Goal: Task Accomplishment & Management: Manage account settings

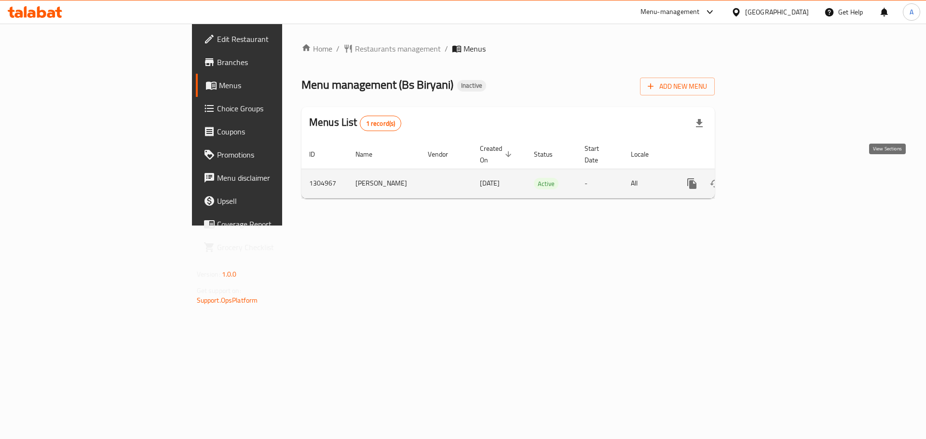
click at [773, 179] on link "enhanced table" at bounding box center [761, 183] width 23 height 23
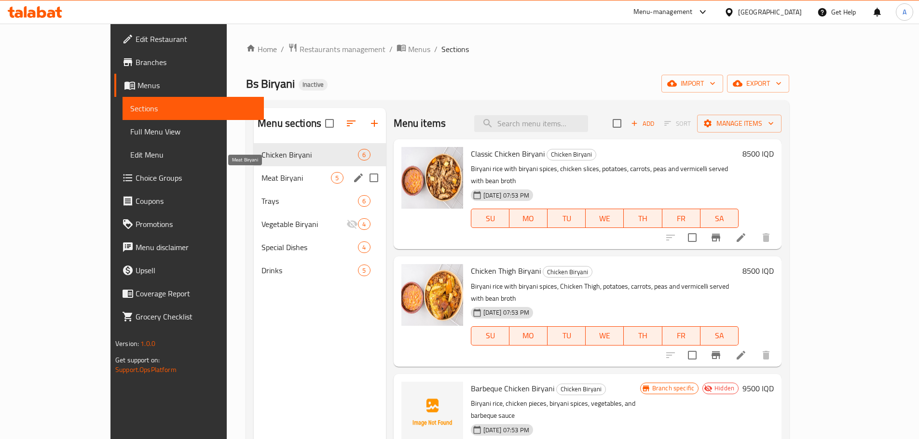
click at [269, 172] on span "Meat Biryani" at bounding box center [295, 178] width 69 height 12
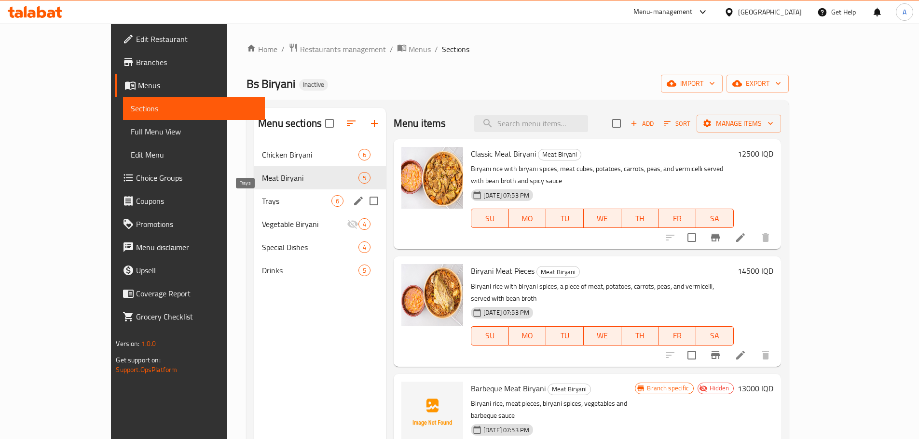
click at [269, 195] on span "Trays" at bounding box center [296, 201] width 69 height 12
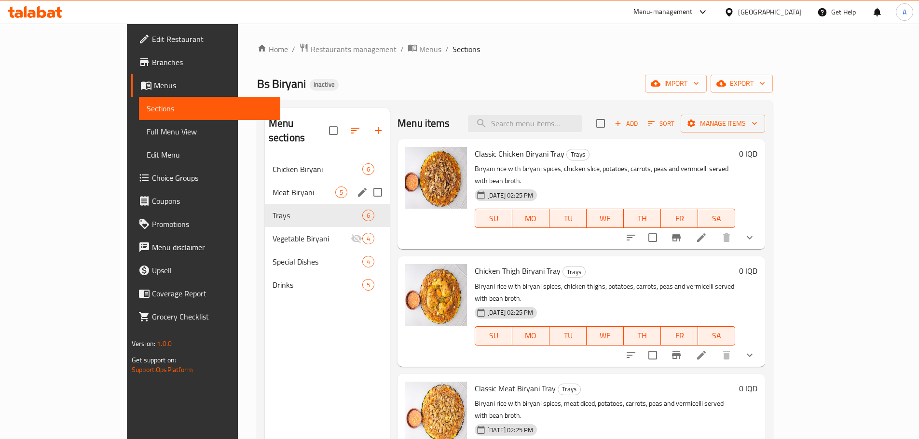
click at [292, 181] on div "Meat Biryani 5" at bounding box center [327, 192] width 125 height 23
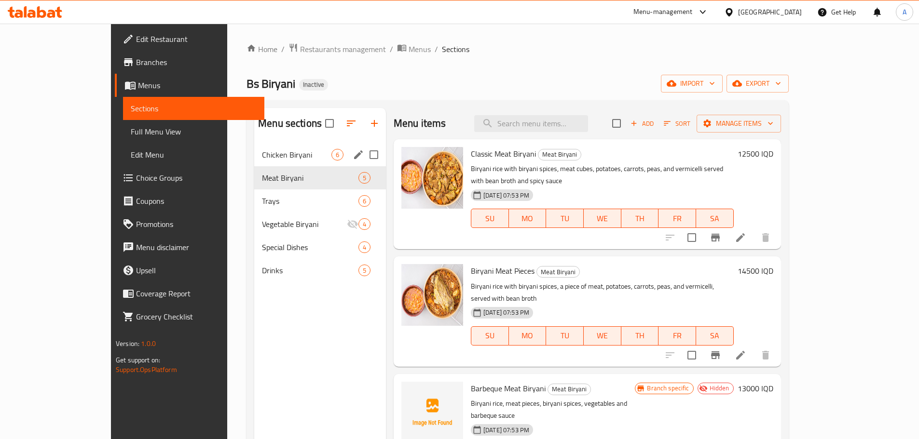
click at [289, 156] on span "Chicken Biryani" at bounding box center [296, 155] width 69 height 12
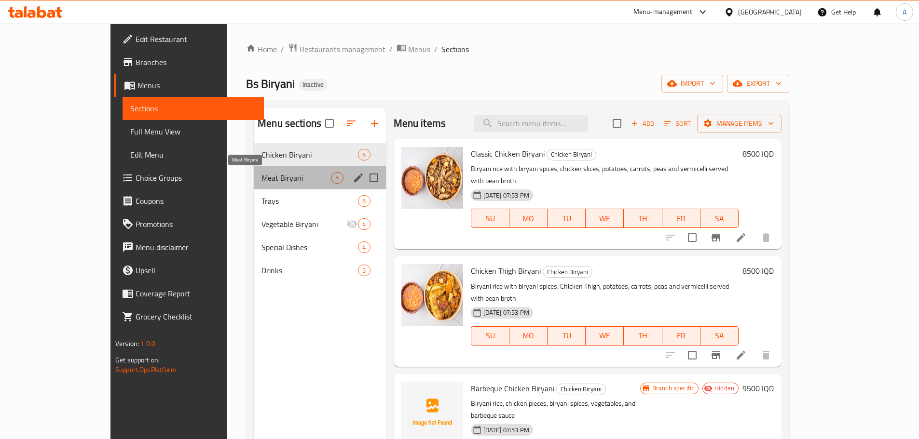
click at [264, 175] on span "Meat Biryani" at bounding box center [295, 178] width 69 height 12
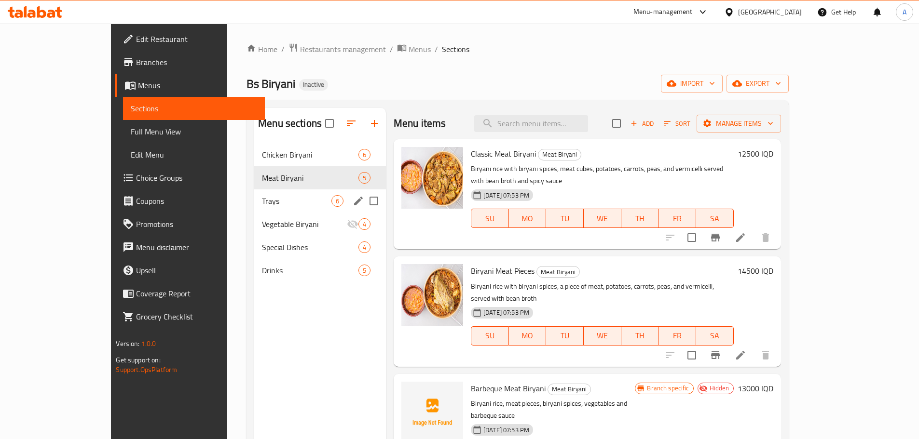
click at [254, 208] on div "Trays 6" at bounding box center [320, 201] width 132 height 23
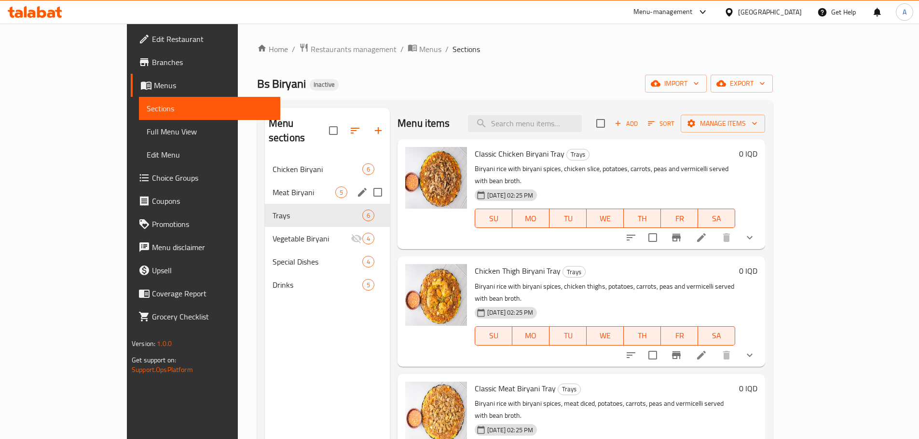
click at [265, 187] on div "Meat Biryani 5" at bounding box center [327, 192] width 125 height 23
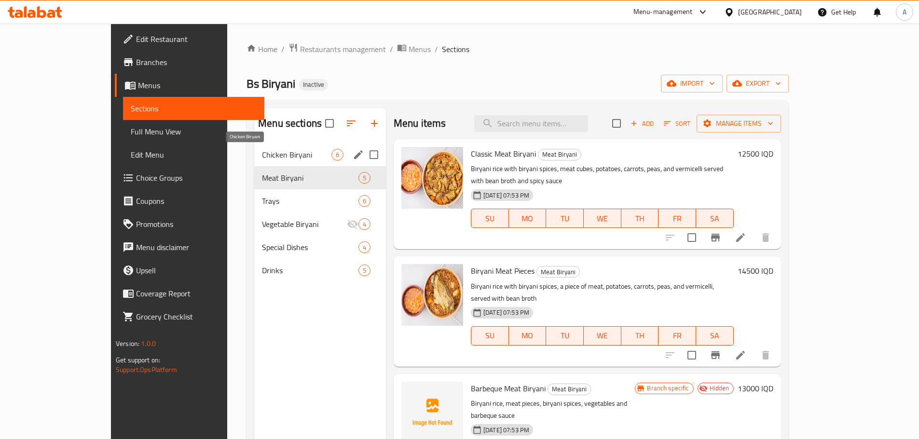
click at [262, 149] on span "Chicken Biryani" at bounding box center [296, 155] width 69 height 12
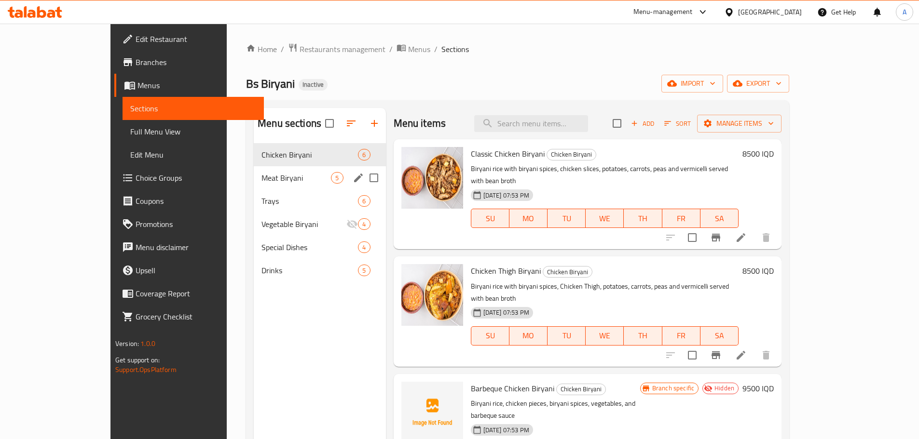
click at [265, 171] on div "Meat Biryani 5" at bounding box center [320, 177] width 132 height 23
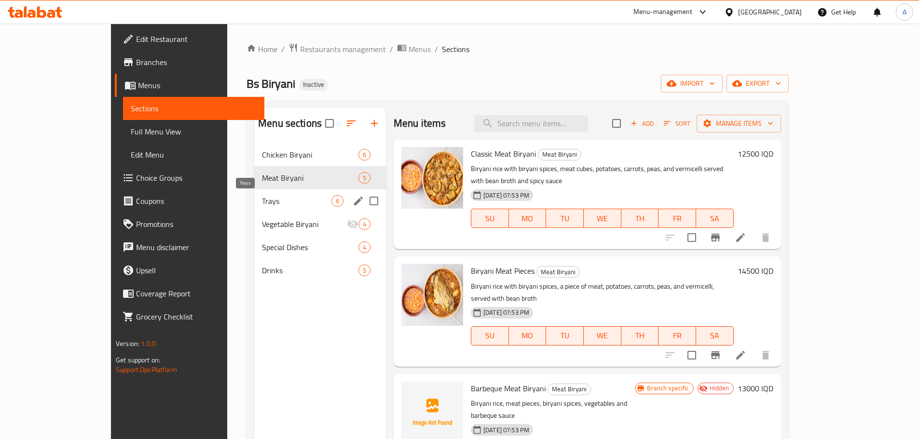
click at [262, 196] on span "Trays" at bounding box center [296, 201] width 69 height 12
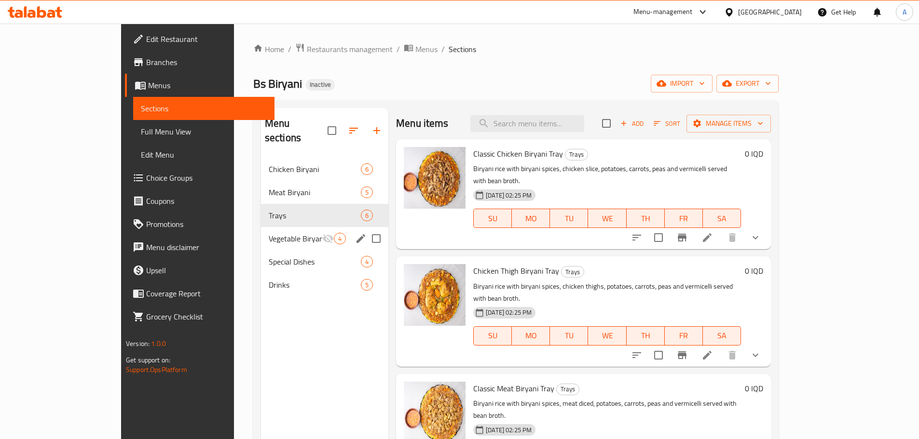
click at [269, 233] on span "Vegetable Biryani" at bounding box center [296, 239] width 54 height 12
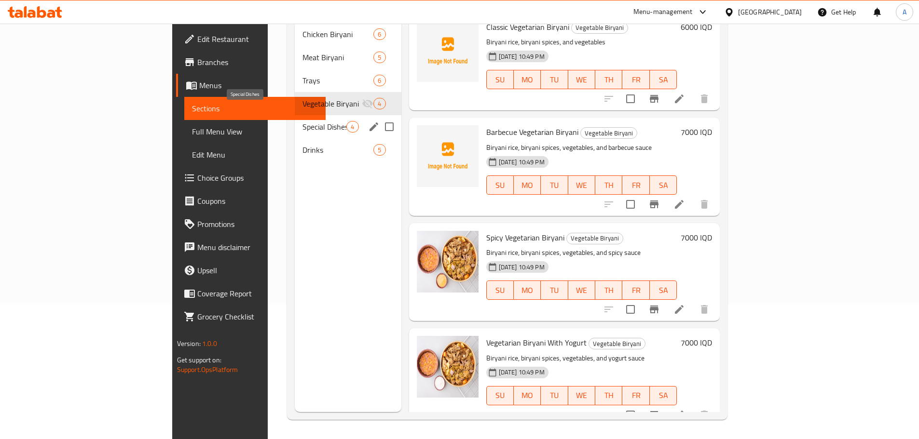
drag, startPoint x: 239, startPoint y: 112, endPoint x: 242, endPoint y: 121, distance: 9.0
click at [302, 121] on span "Special Dishes" at bounding box center [324, 127] width 44 height 12
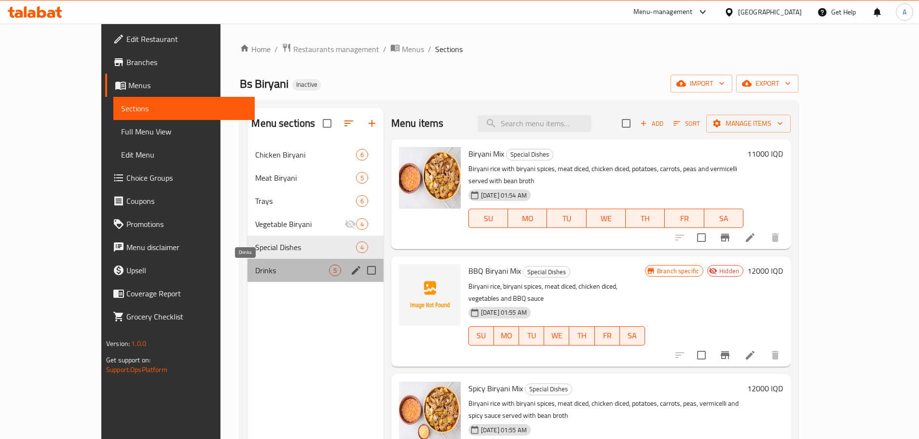
click at [263, 265] on span "Drinks" at bounding box center [291, 271] width 73 height 12
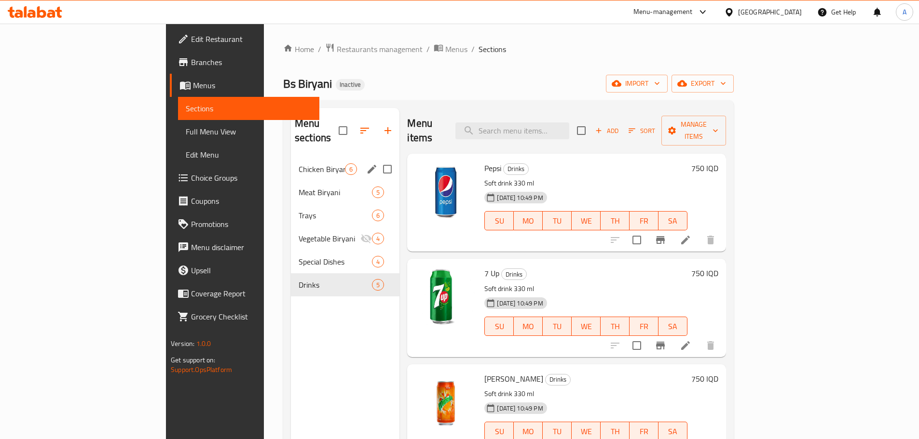
click at [298, 163] on span "Chicken Biryani" at bounding box center [321, 169] width 46 height 12
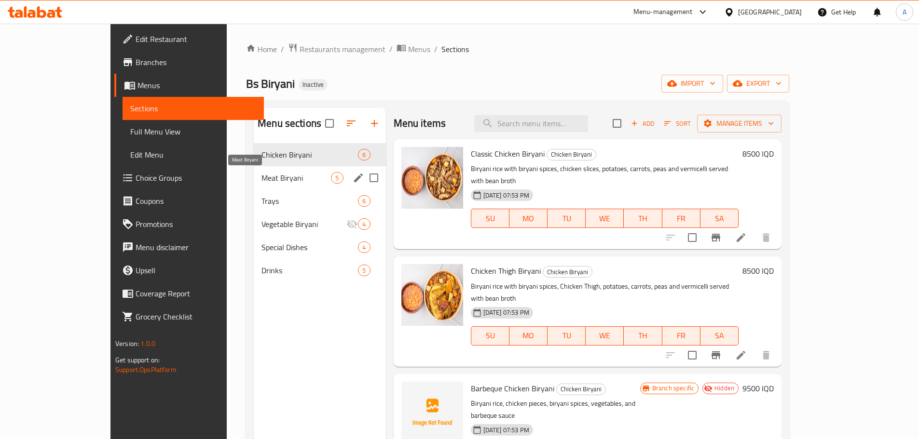
click at [261, 181] on span "Meat Biryani" at bounding box center [295, 178] width 69 height 12
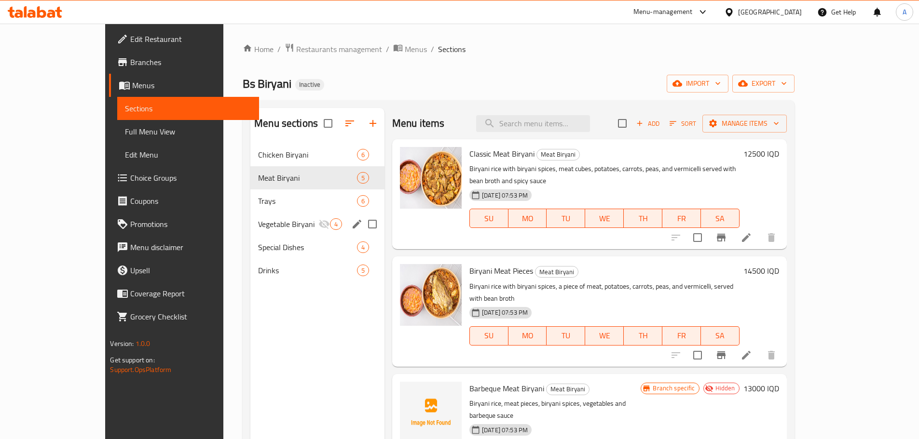
click at [258, 205] on span "Trays" at bounding box center [307, 201] width 99 height 12
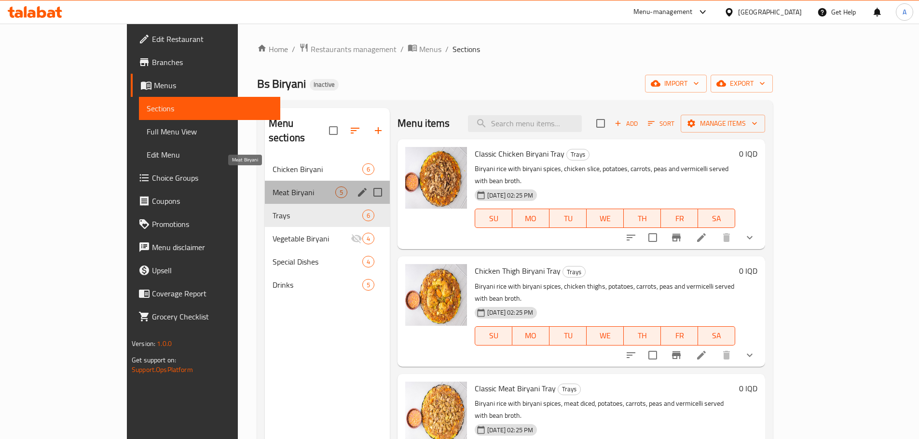
click at [293, 187] on span "Meat Biryani" at bounding box center [303, 193] width 63 height 12
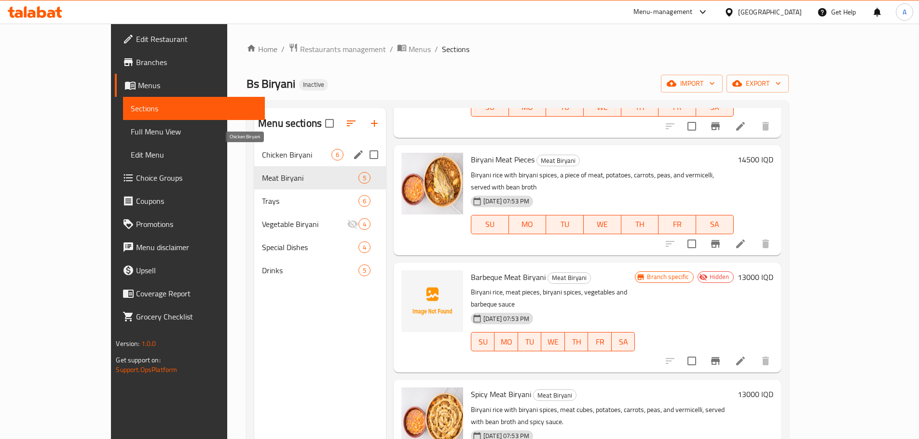
click at [275, 158] on span "Chicken Biryani" at bounding box center [296, 155] width 69 height 12
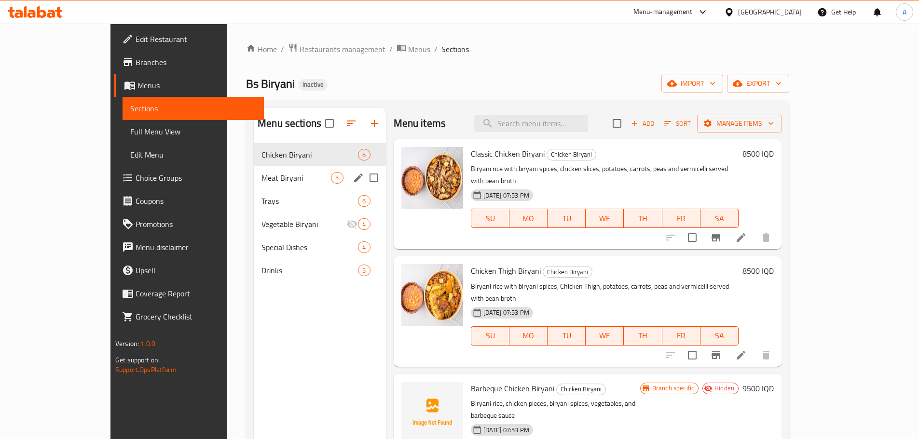
click at [254, 170] on div "Meat Biryani 5" at bounding box center [320, 177] width 132 height 23
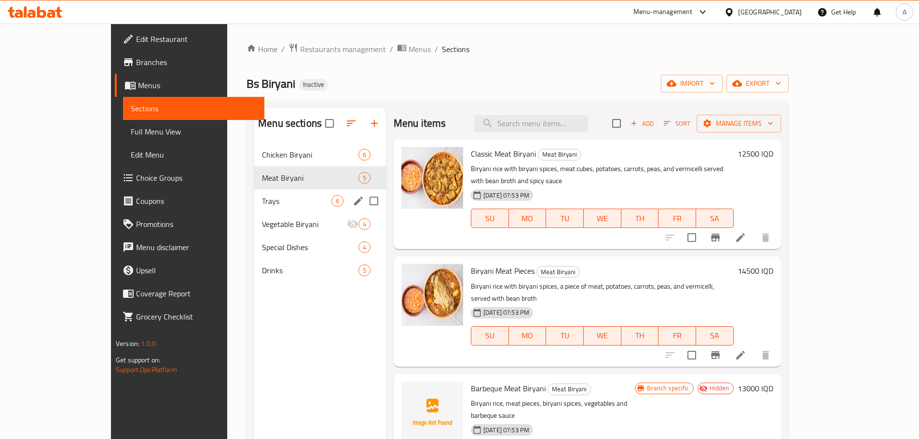
click at [254, 194] on div "Trays 6" at bounding box center [320, 201] width 132 height 23
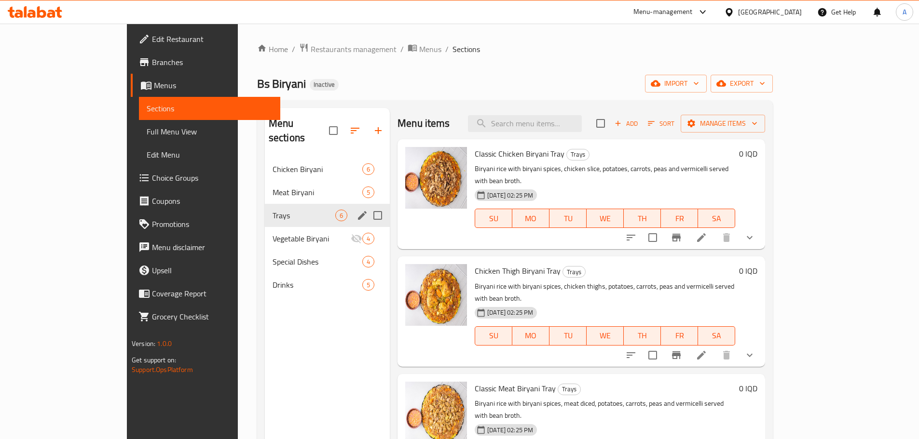
click at [265, 211] on div "Trays 6" at bounding box center [327, 215] width 125 height 23
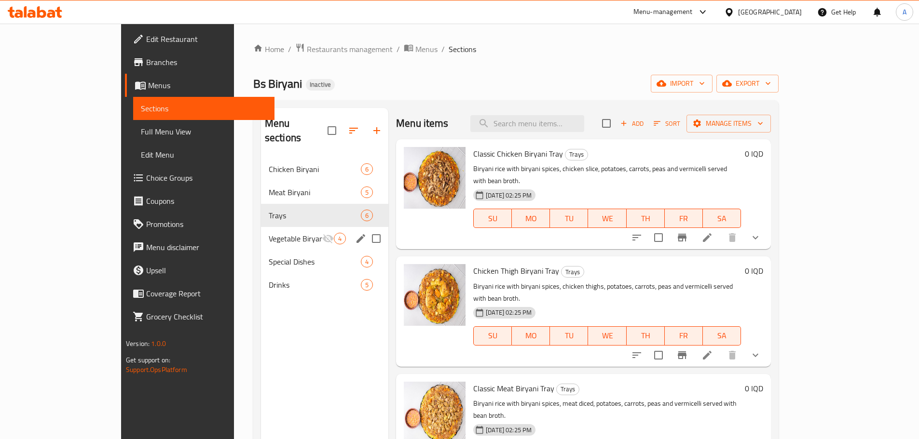
click at [269, 233] on span "Vegetable Biryani" at bounding box center [296, 239] width 54 height 12
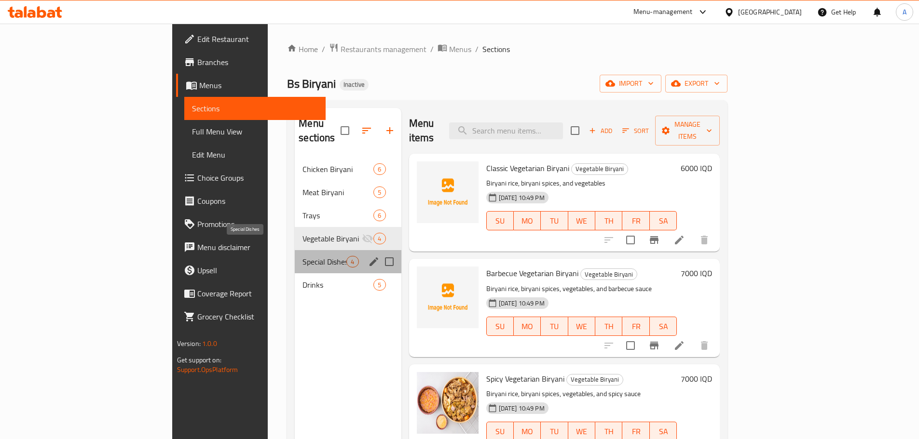
click at [302, 256] on span "Special Dishes" at bounding box center [324, 262] width 44 height 12
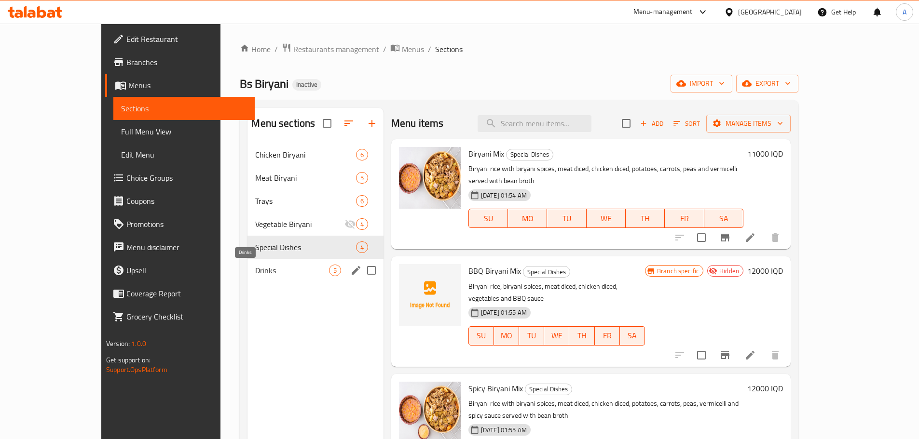
click at [255, 270] on span "Drinks" at bounding box center [291, 271] width 73 height 12
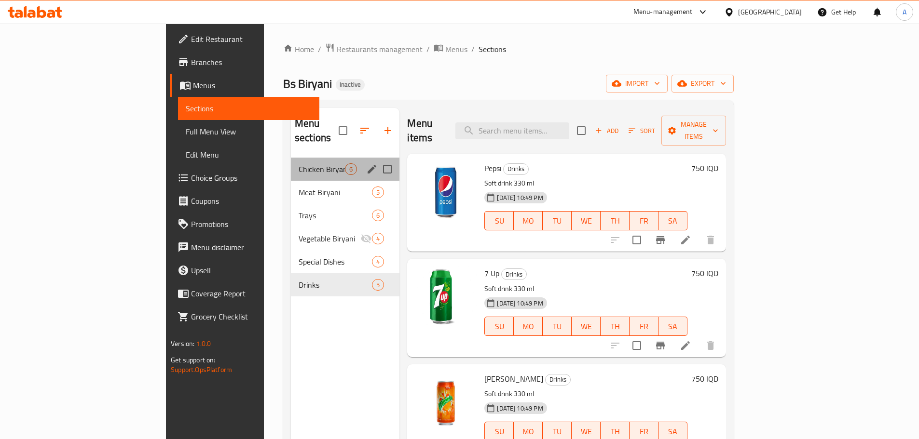
click at [298, 163] on span "Chicken Biryani" at bounding box center [321, 169] width 46 height 12
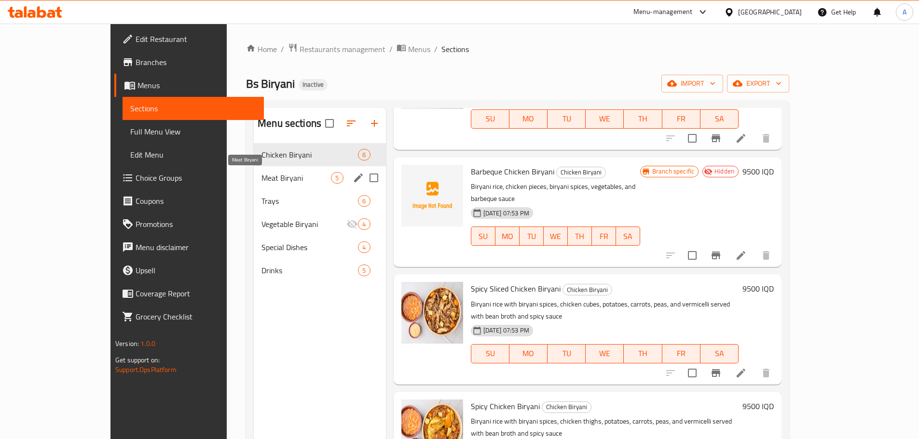
click at [267, 176] on span "Meat Biryani" at bounding box center [295, 178] width 69 height 12
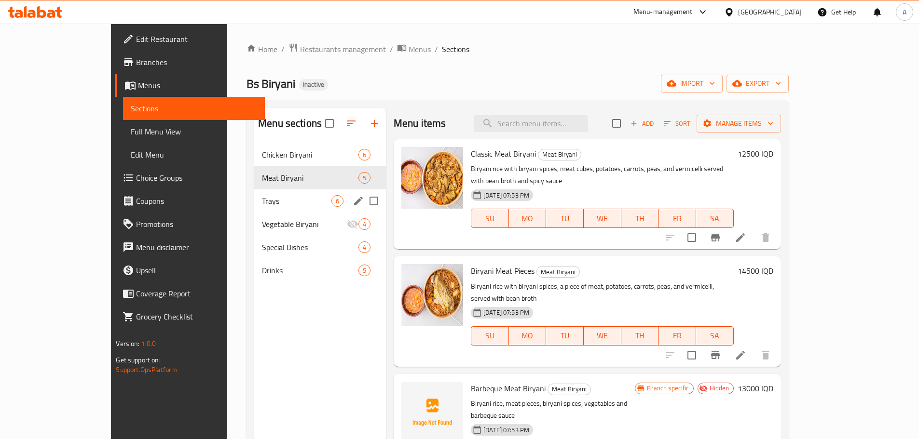
click at [275, 189] on div "Meat Biryani 5" at bounding box center [320, 177] width 132 height 23
click at [288, 199] on span "Trays" at bounding box center [296, 201] width 69 height 12
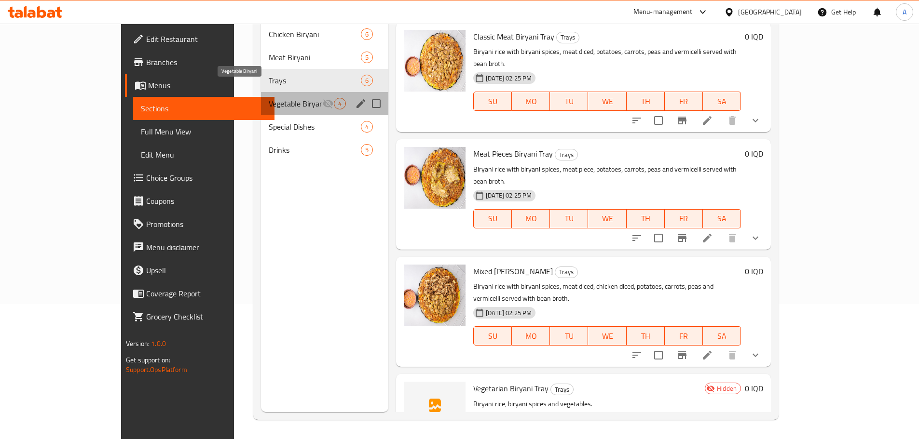
click at [269, 98] on span "Vegetable Biryani" at bounding box center [296, 104] width 54 height 12
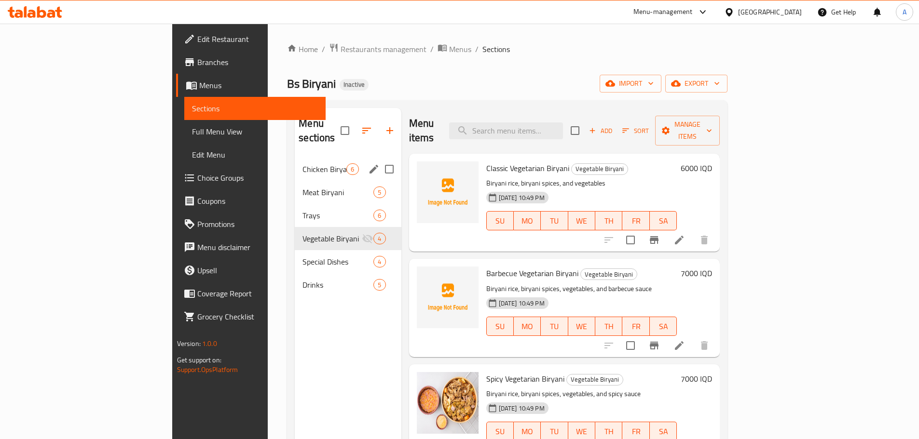
click at [302, 163] on span "Chicken Biryani" at bounding box center [324, 169] width 44 height 12
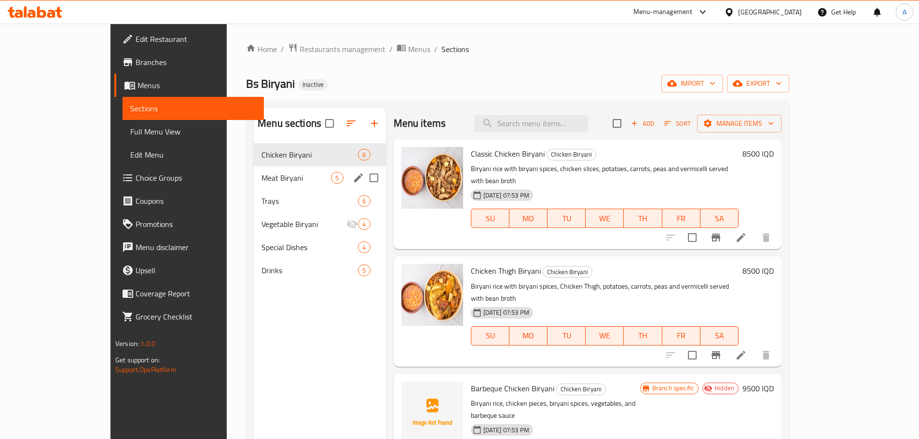
click at [261, 178] on span "Meat Biryani" at bounding box center [295, 178] width 69 height 12
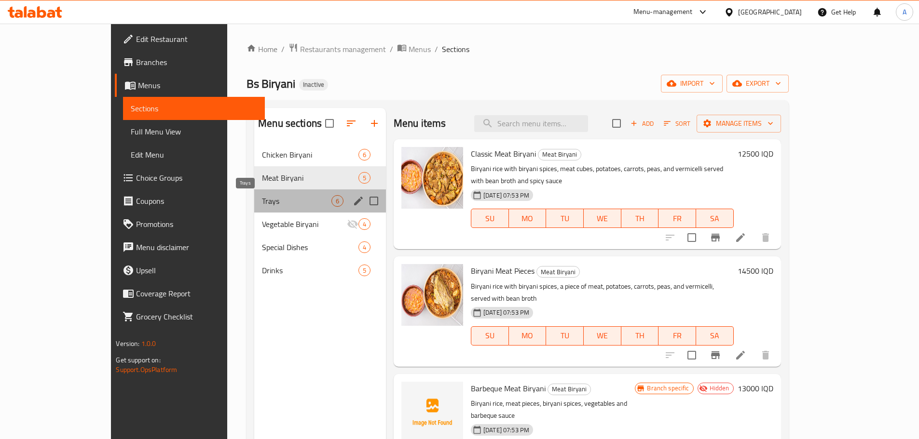
click at [268, 198] on span "Trays" at bounding box center [296, 201] width 69 height 12
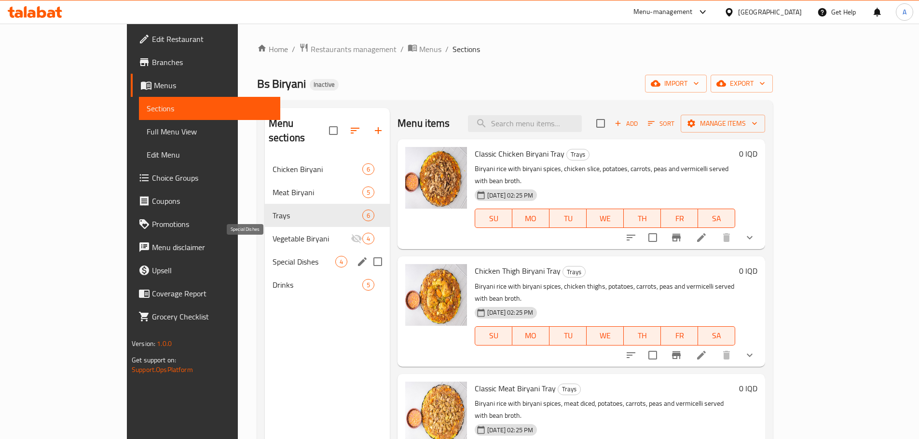
click at [272, 256] on span "Special Dishes" at bounding box center [303, 262] width 63 height 12
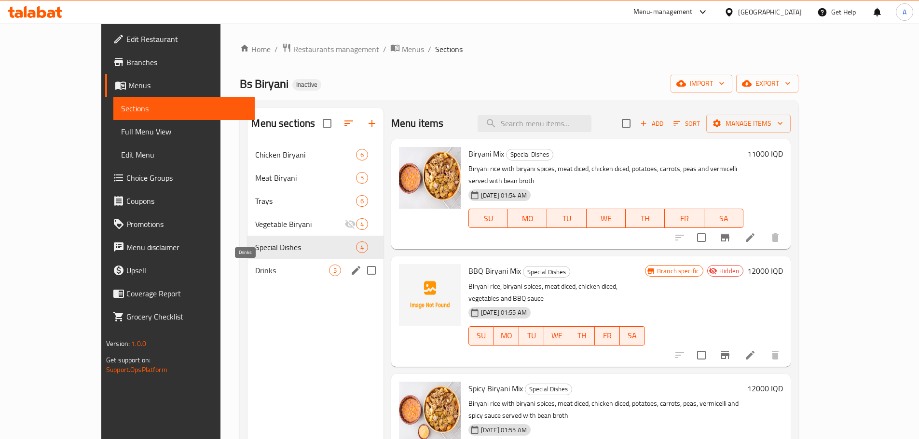
drag, startPoint x: 275, startPoint y: 273, endPoint x: 324, endPoint y: 271, distance: 48.7
click at [275, 273] on span "Drinks" at bounding box center [291, 271] width 73 height 12
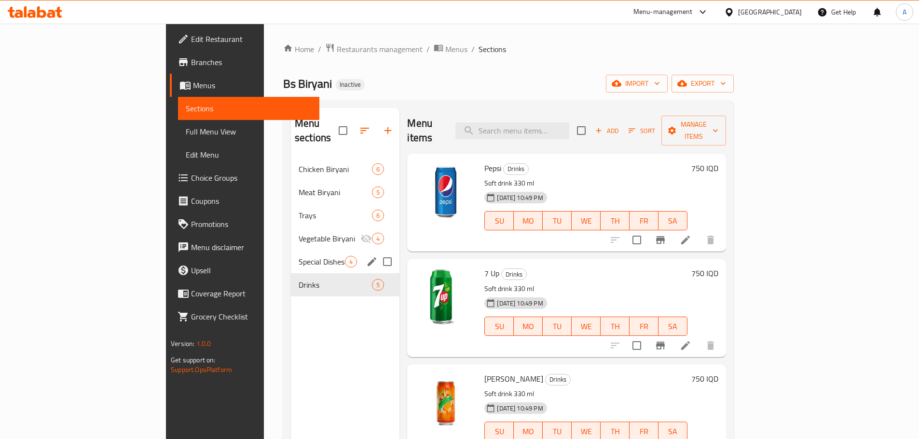
click at [298, 256] on span "Special Dishes" at bounding box center [321, 262] width 46 height 12
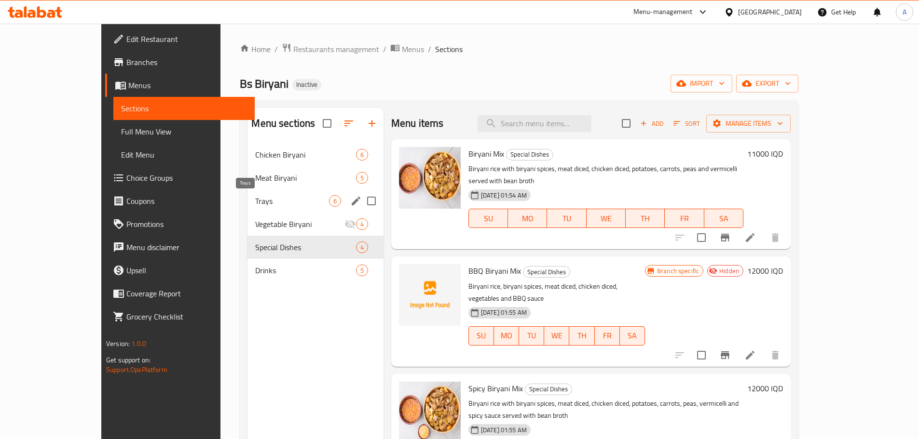
click at [270, 197] on span "Trays" at bounding box center [291, 201] width 73 height 12
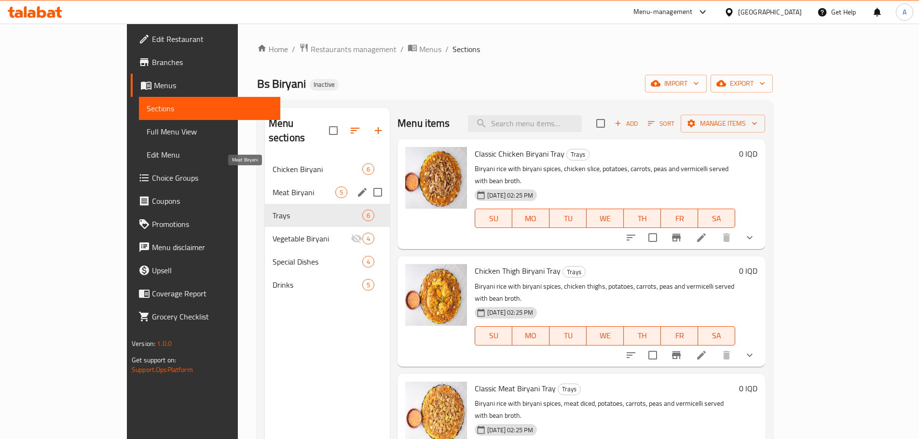
click at [283, 187] on span "Meat Biryani" at bounding box center [303, 193] width 63 height 12
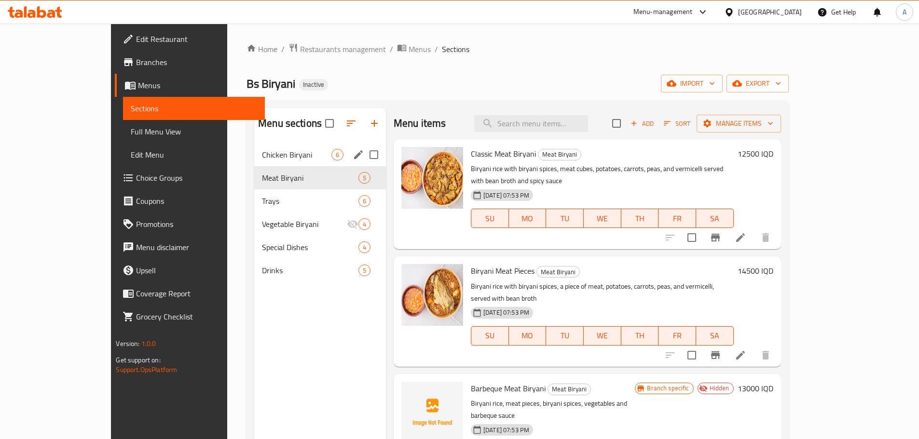
click at [294, 159] on span "Chicken Biryani" at bounding box center [296, 155] width 69 height 12
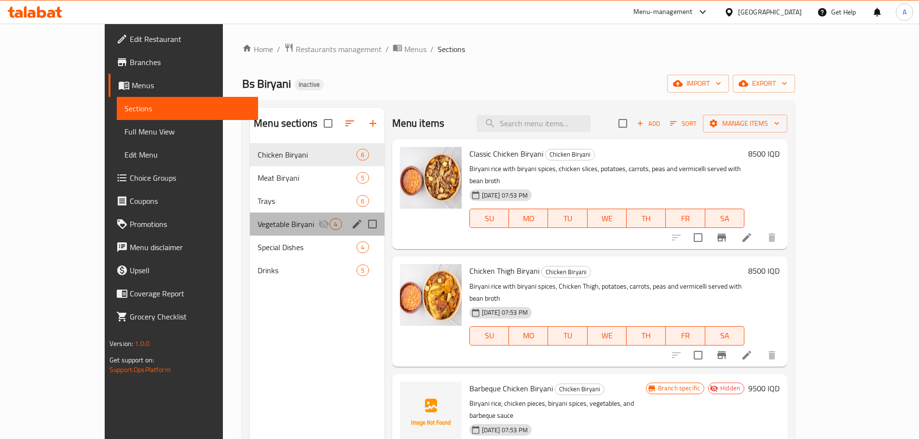
click at [270, 228] on span "Vegetable Biryani" at bounding box center [287, 224] width 60 height 12
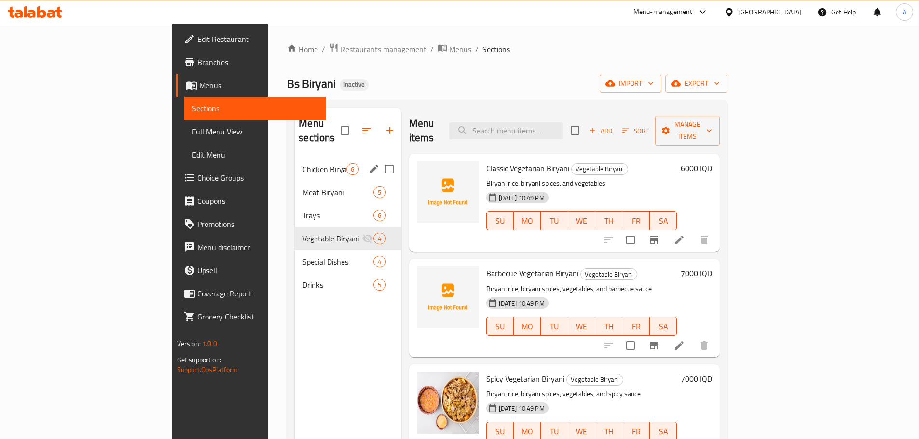
click at [347, 165] on span "6" at bounding box center [352, 169] width 11 height 9
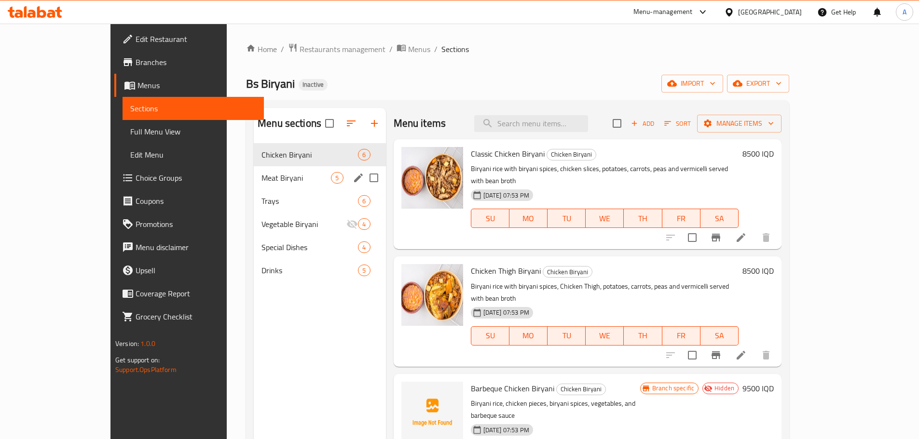
click at [254, 184] on div "Meat Biryani 5" at bounding box center [320, 177] width 132 height 23
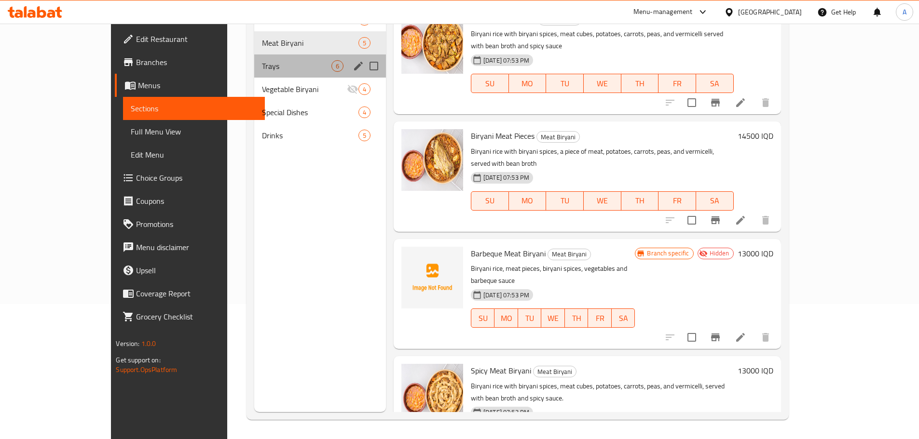
click at [290, 74] on div "Trays 6" at bounding box center [320, 65] width 132 height 23
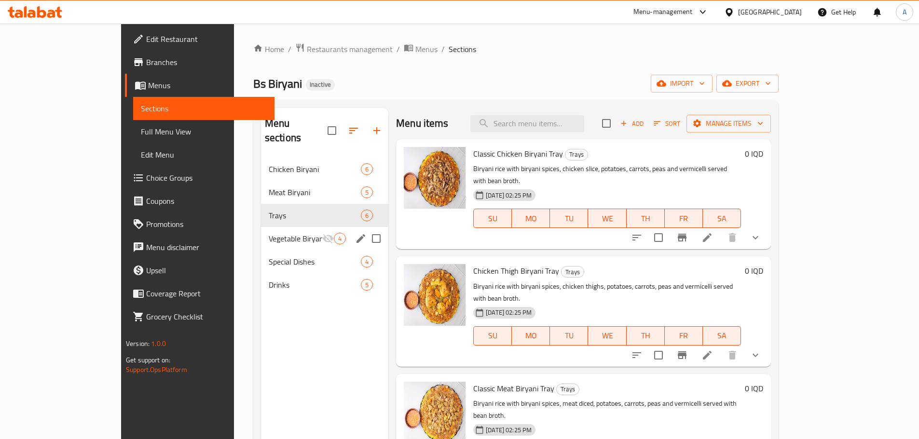
click at [269, 256] on span "Special Dishes" at bounding box center [315, 262] width 92 height 12
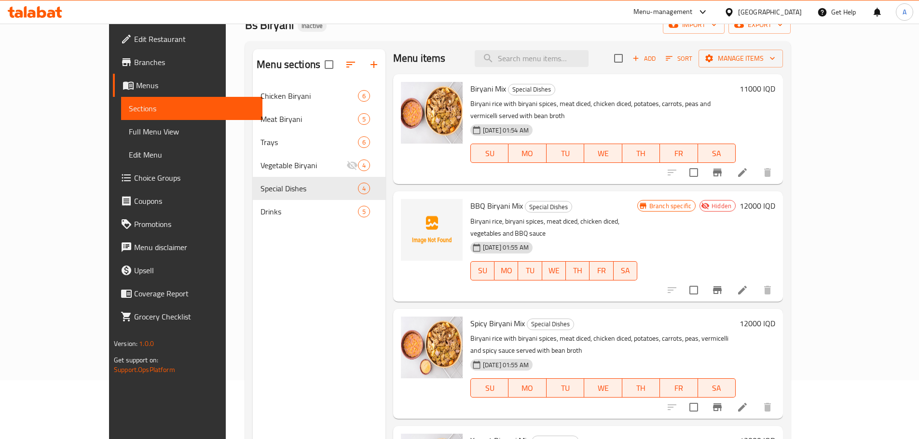
scroll to position [135, 0]
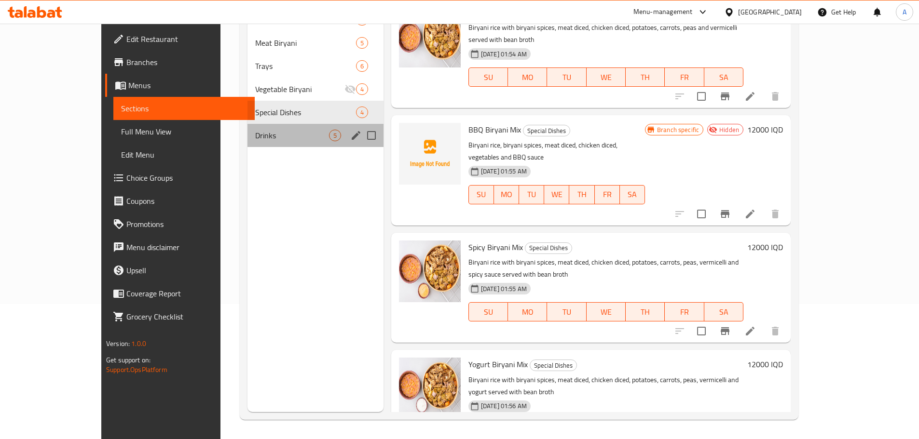
click at [247, 128] on div "Drinks 5" at bounding box center [314, 135] width 135 height 23
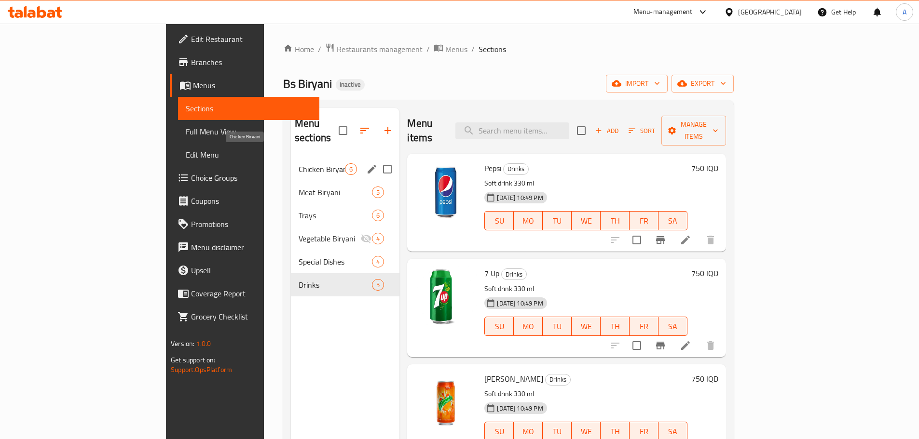
click at [298, 163] on span "Chicken Biryani" at bounding box center [321, 169] width 46 height 12
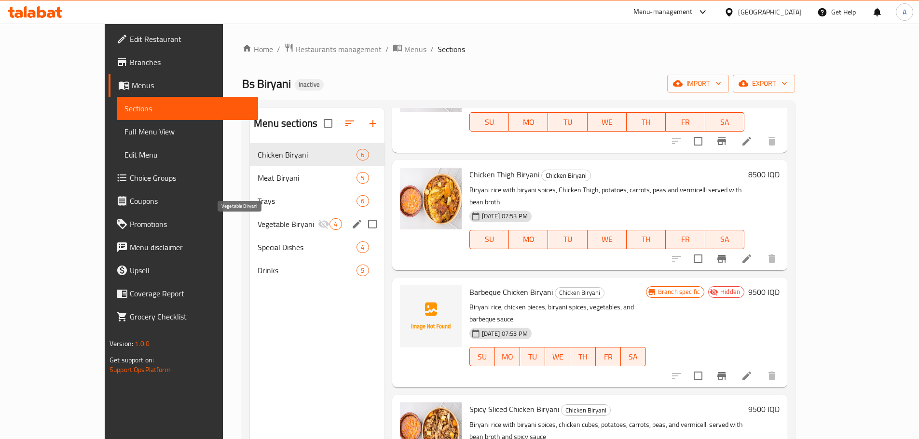
click at [259, 222] on span "Vegetable Biryani" at bounding box center [287, 224] width 60 height 12
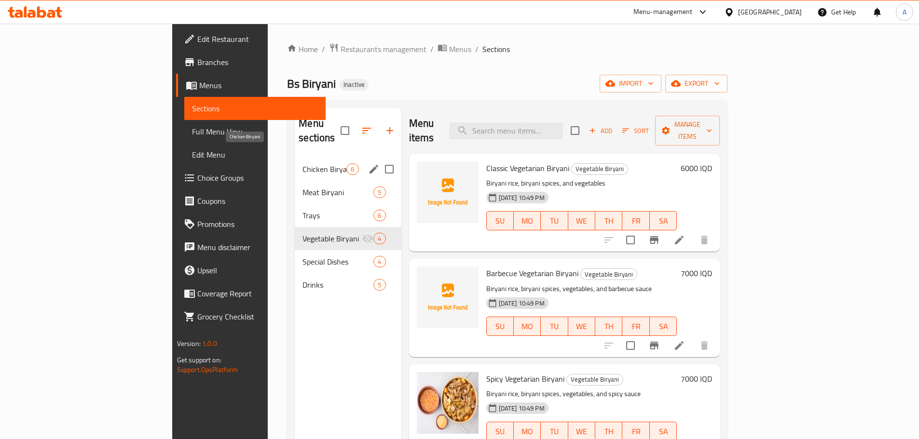
click at [302, 163] on span "Chicken Biryani" at bounding box center [324, 169] width 44 height 12
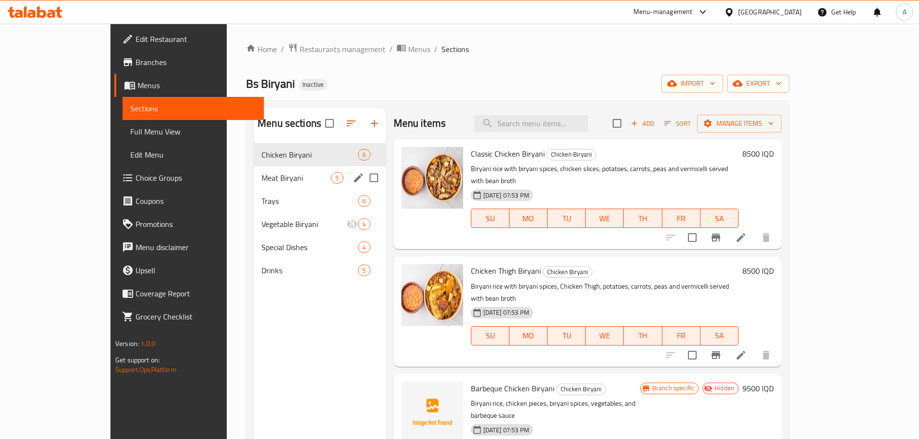
click at [291, 169] on div "Meat Biryani 5" at bounding box center [320, 177] width 132 height 23
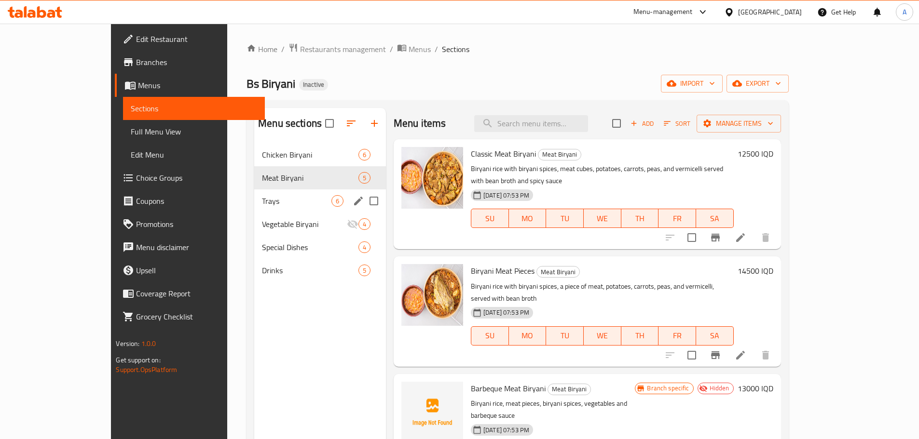
click at [291, 192] on div "Trays 6" at bounding box center [320, 201] width 132 height 23
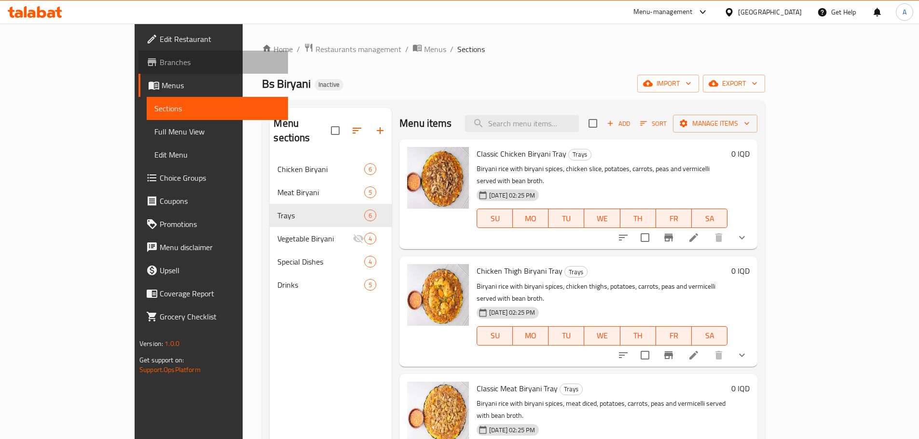
click at [160, 66] on span "Branches" at bounding box center [220, 62] width 121 height 12
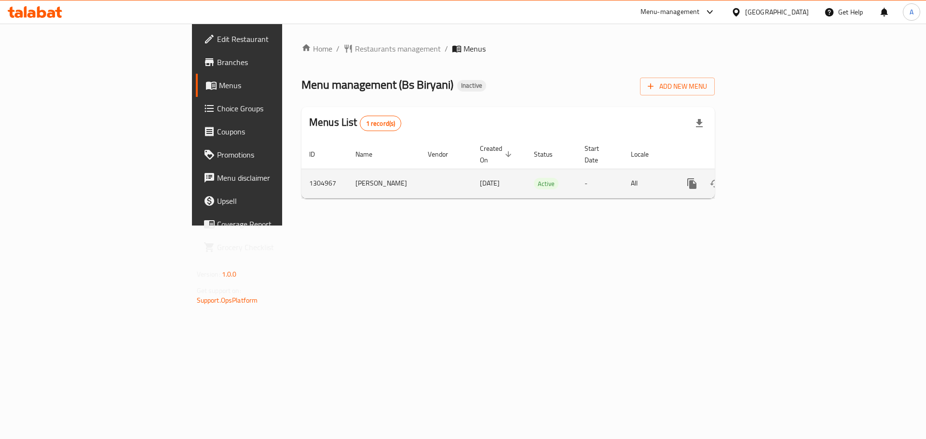
click at [773, 175] on link "enhanced table" at bounding box center [761, 183] width 23 height 23
